Goal: Transaction & Acquisition: Purchase product/service

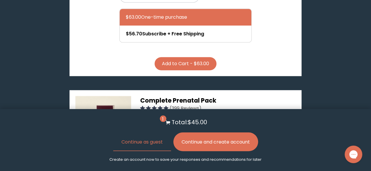
scroll to position [1494, 0]
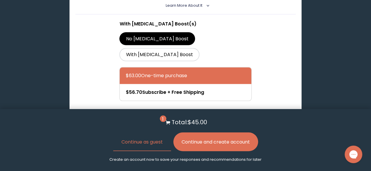
click at [181, 155] on span "Complete Prenatal Pack" at bounding box center [178, 159] width 76 height 8
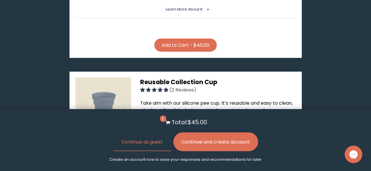
scroll to position [791, 0]
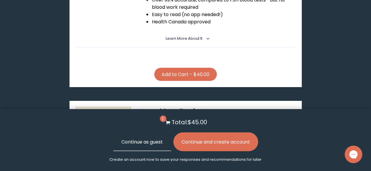
click at [143, 142] on button "Continue as guest" at bounding box center [142, 142] width 58 height 19
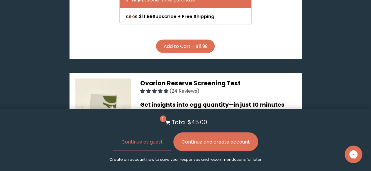
scroll to position [498, 0]
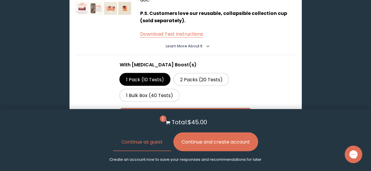
click at [163, 121] on span "1" at bounding box center [163, 119] width 6 height 6
click at [162, 119] on span "1" at bounding box center [163, 119] width 6 height 6
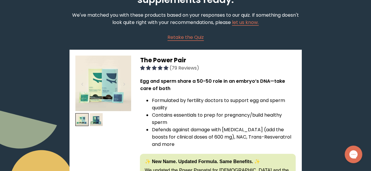
scroll to position [0, 0]
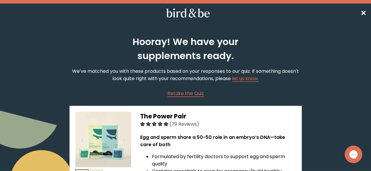
click at [361, 14] on span "✕" at bounding box center [363, 13] width 6 height 10
